Goal: Find contact information: Find contact information

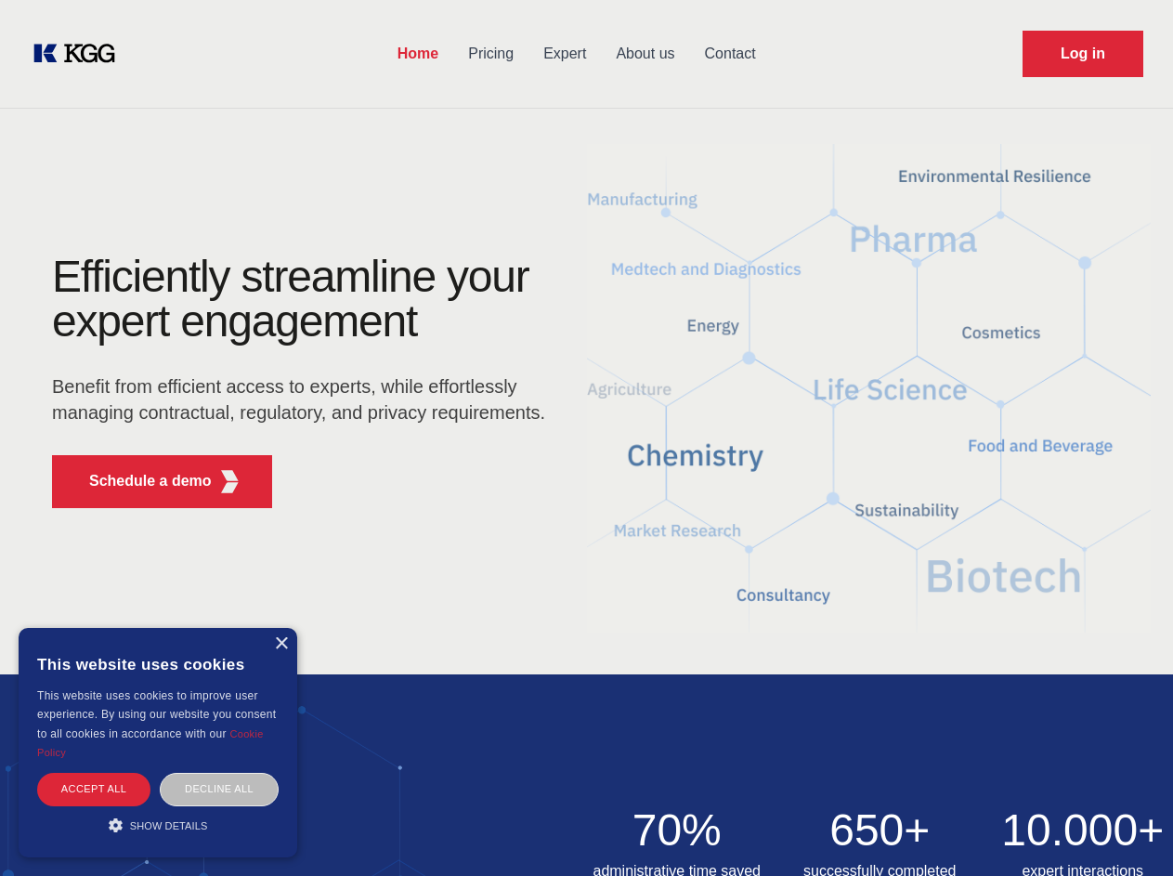
click at [586, 437] on div "Efficiently streamline your expert engagement Benefit from efficient access to …" at bounding box center [304, 388] width 565 height 268
click at [139, 481] on p "Schedule a demo" at bounding box center [150, 481] width 123 height 22
click at [280, 644] on div "× This website uses cookies This website uses cookies to improve user experienc…" at bounding box center [158, 742] width 279 height 229
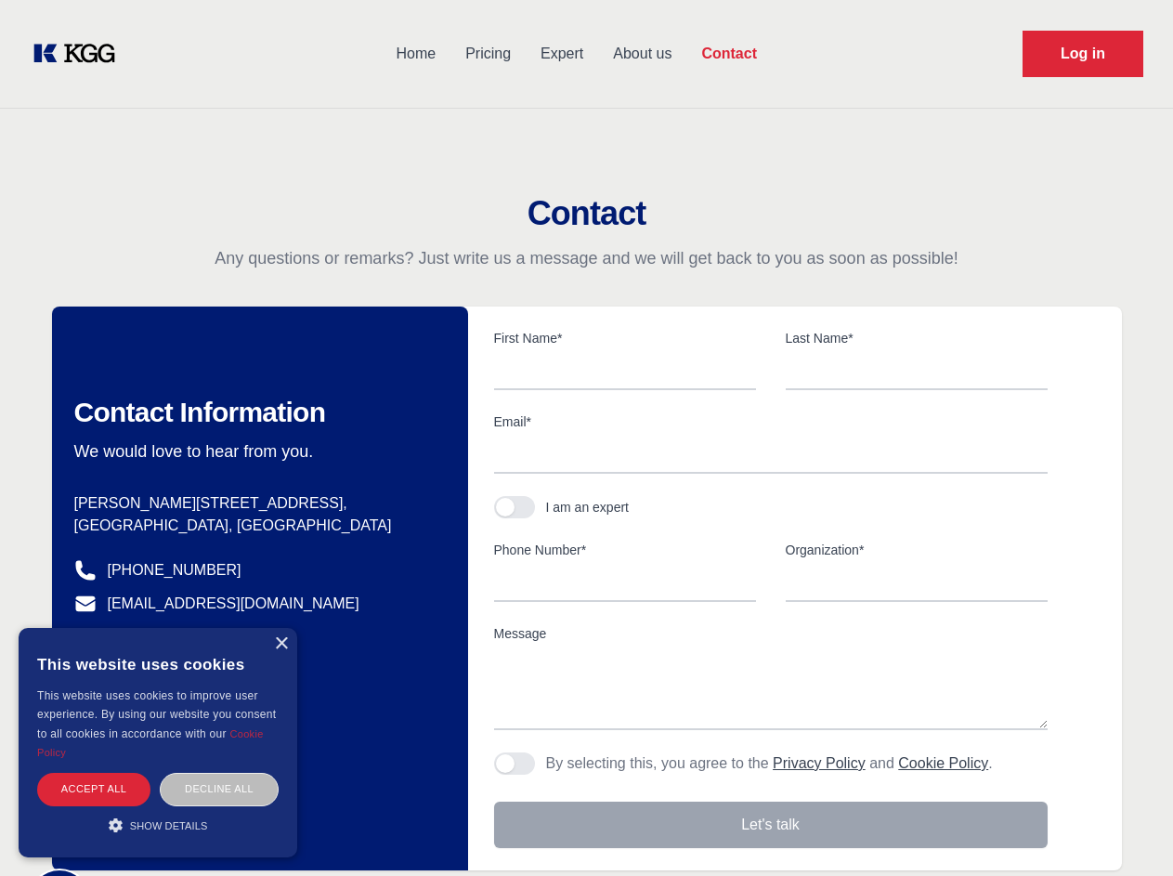
click at [94, 788] on div "Accept all" at bounding box center [93, 789] width 113 height 33
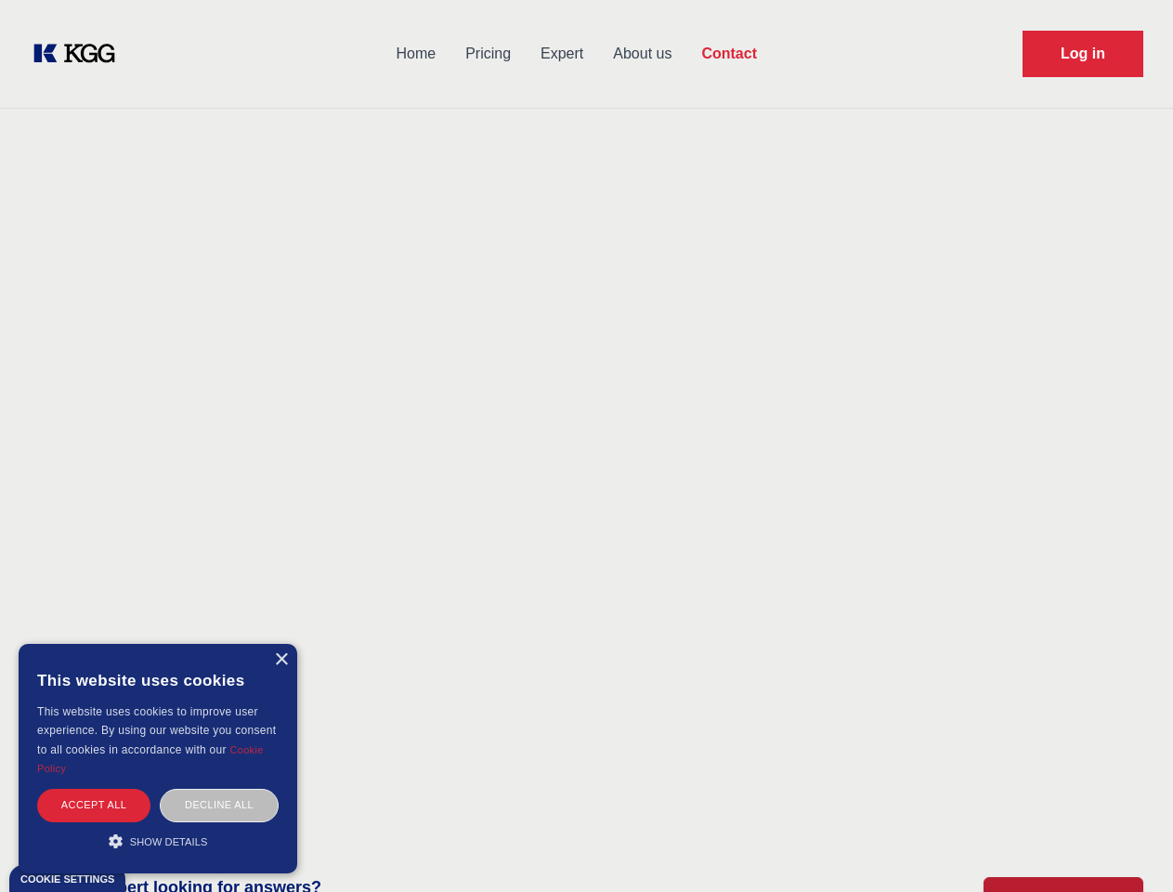
click at [219, 788] on div "Decline all" at bounding box center [219, 804] width 119 height 33
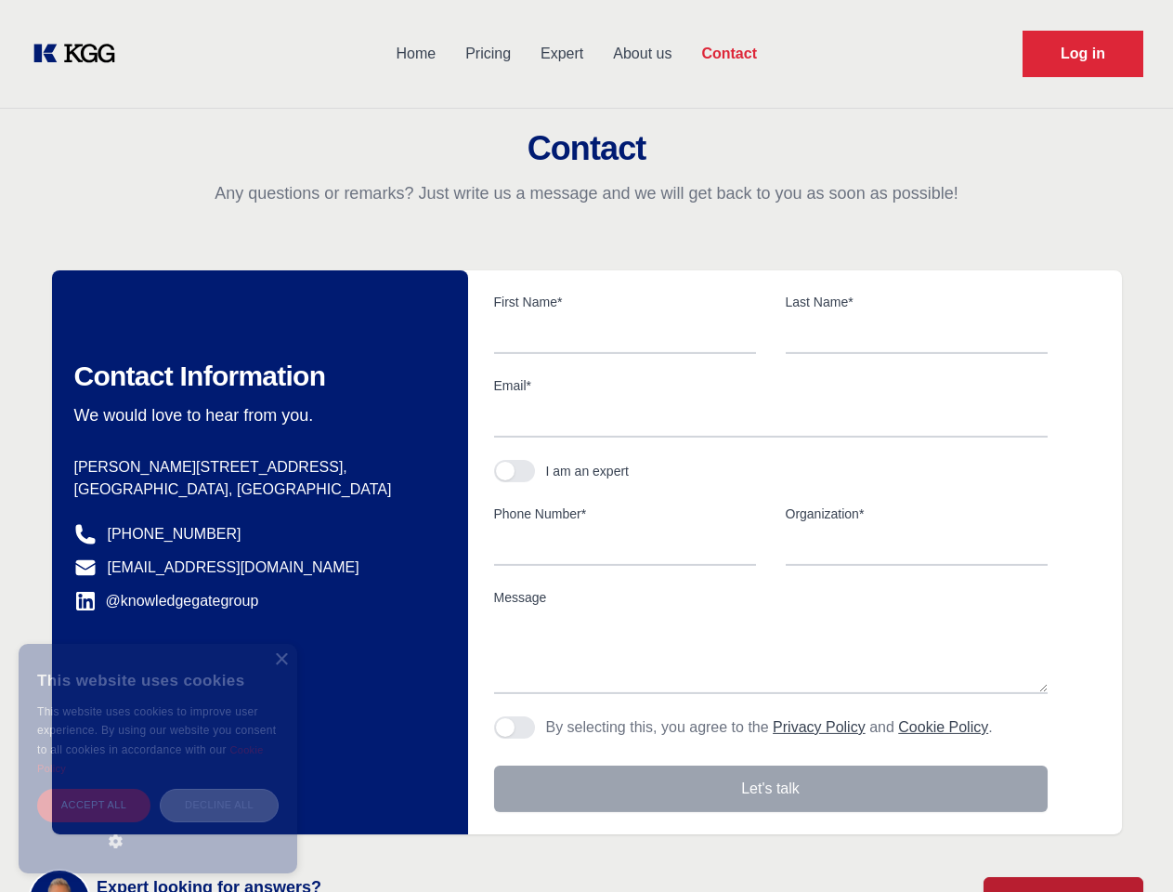
click at [158, 825] on main "Contact Any questions or remarks? Just write us a message and we will get back …" at bounding box center [586, 483] width 1173 height 967
